Goal: Task Accomplishment & Management: Manage account settings

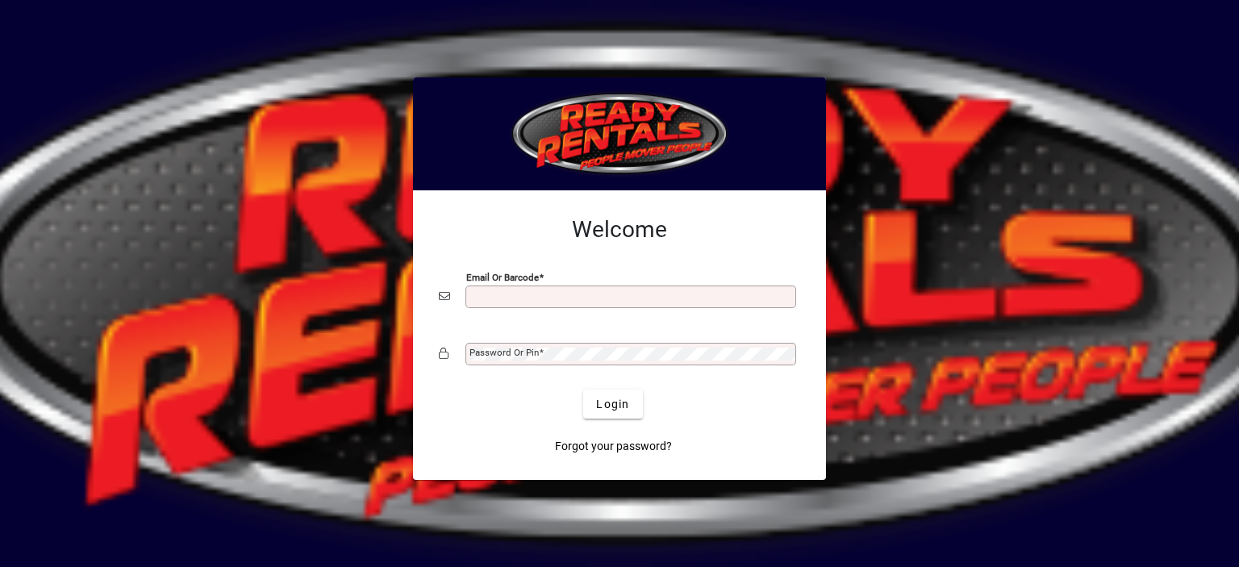
click at [507, 290] on input "Email or Barcode" at bounding box center [632, 296] width 326 height 13
type input "**********"
click at [510, 349] on mat-label "Password or Pin" at bounding box center [503, 352] width 69 height 11
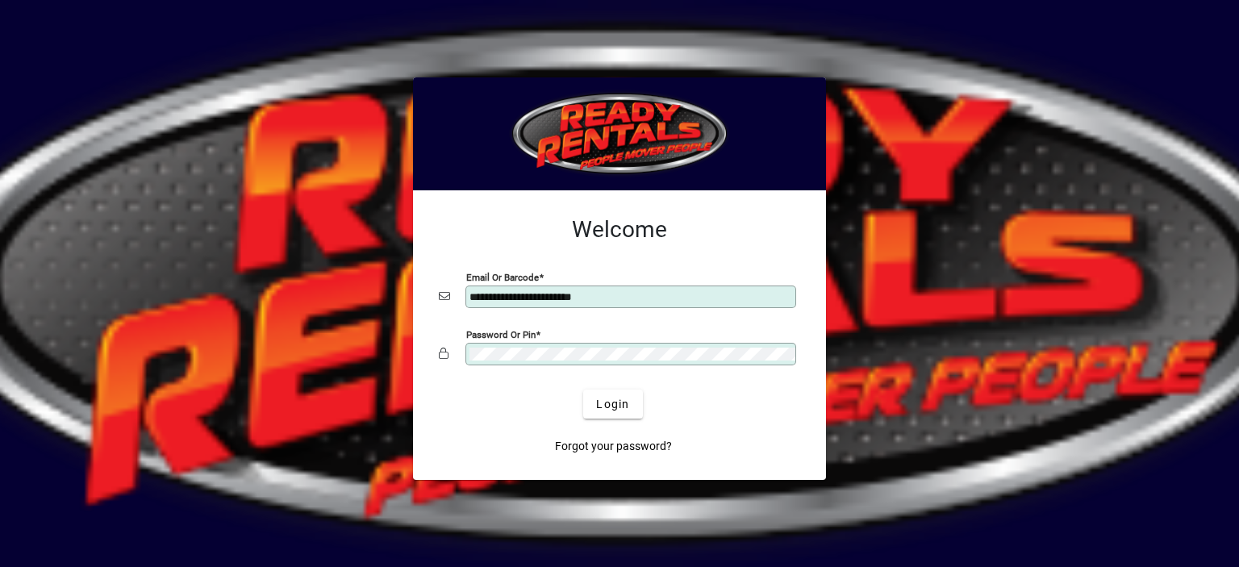
click at [583, 390] on button "Login" at bounding box center [612, 404] width 59 height 29
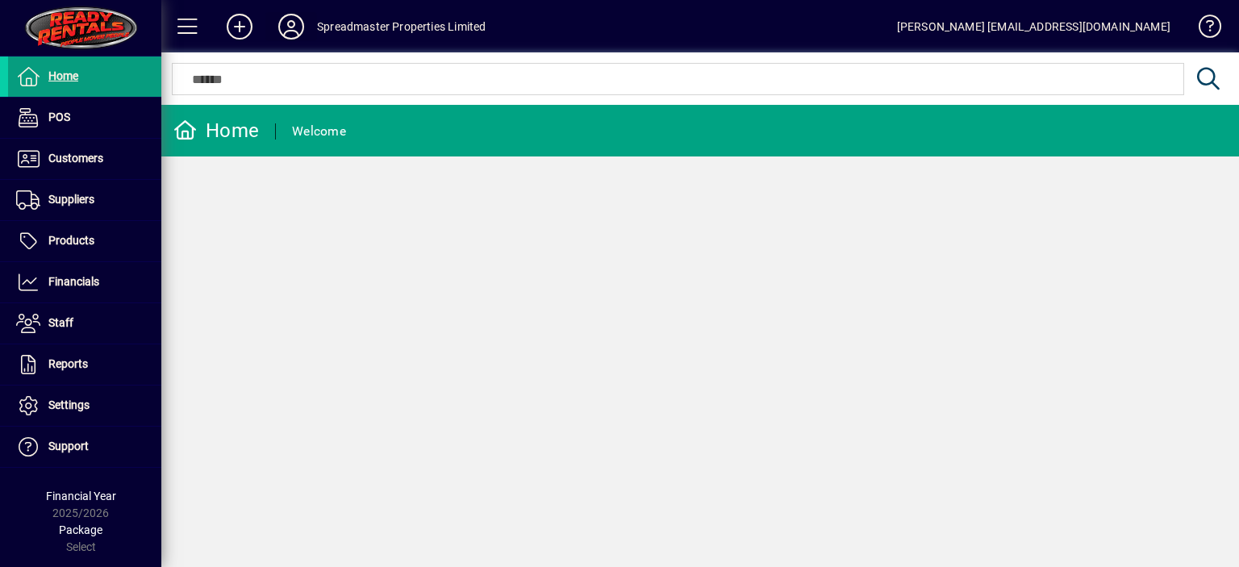
click at [286, 30] on icon at bounding box center [291, 27] width 32 height 26
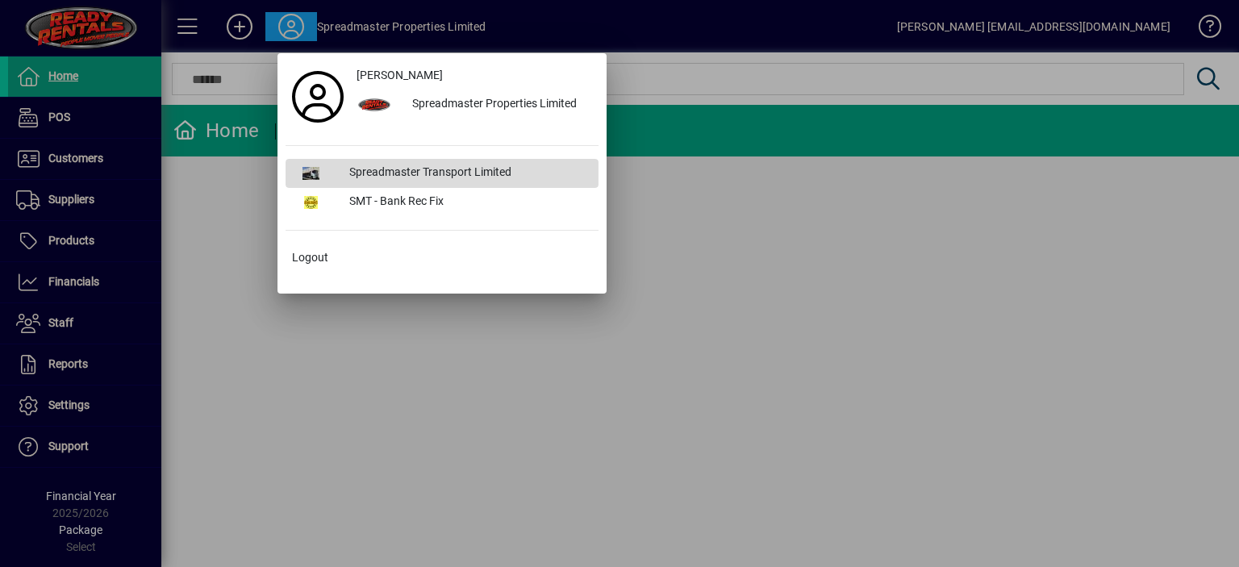
click at [394, 170] on div "Spreadmaster Transport Limited" at bounding box center [467, 173] width 262 height 29
